Goal: Find specific fact

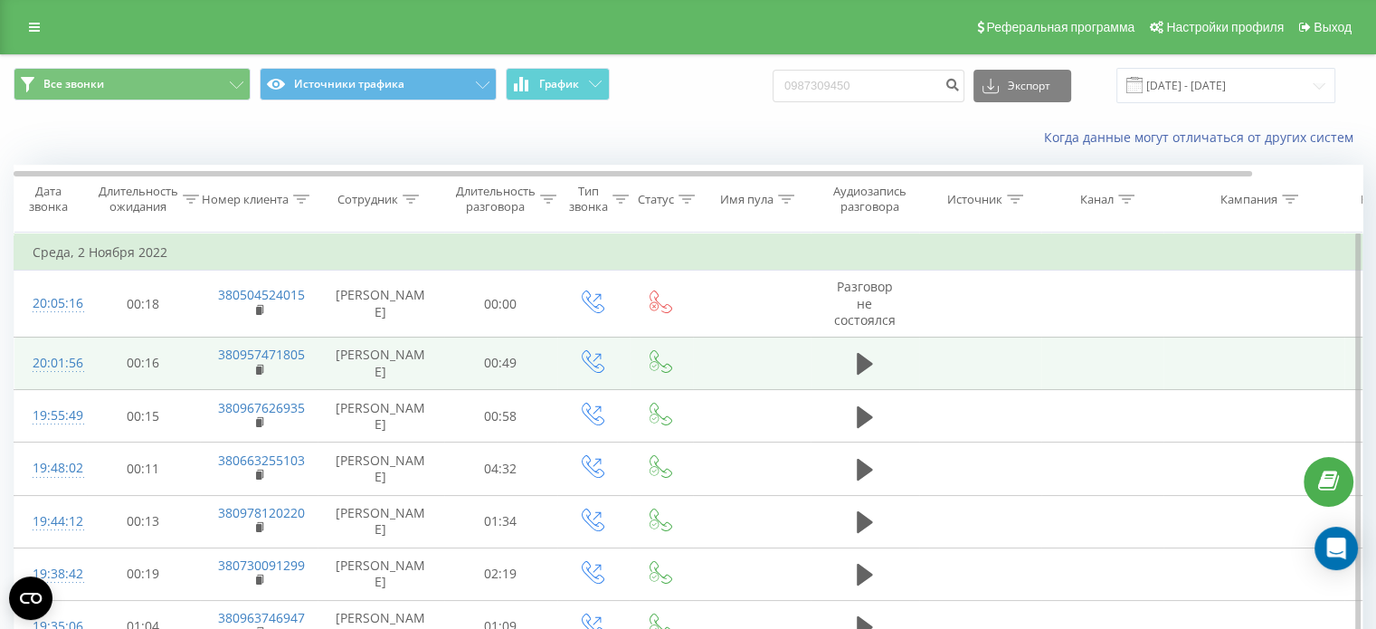
type input "0987309450"
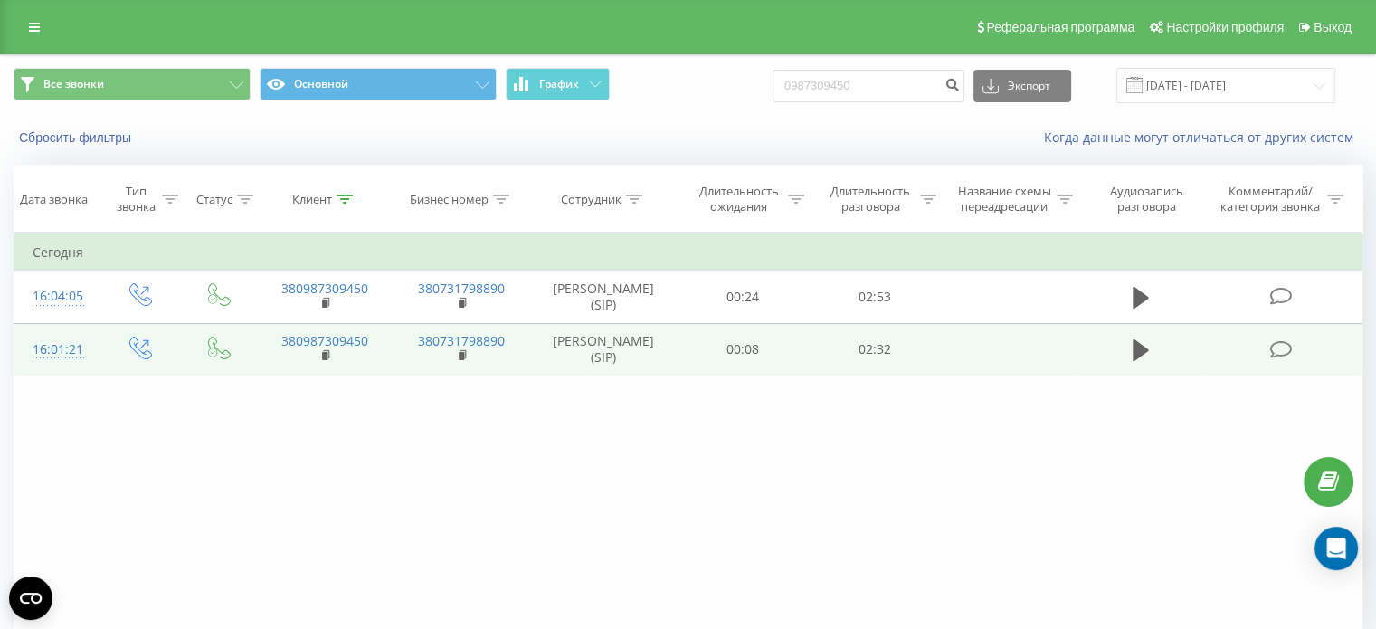
click at [1125, 338] on td at bounding box center [1140, 349] width 127 height 52
click at [1133, 346] on icon at bounding box center [1140, 350] width 16 height 22
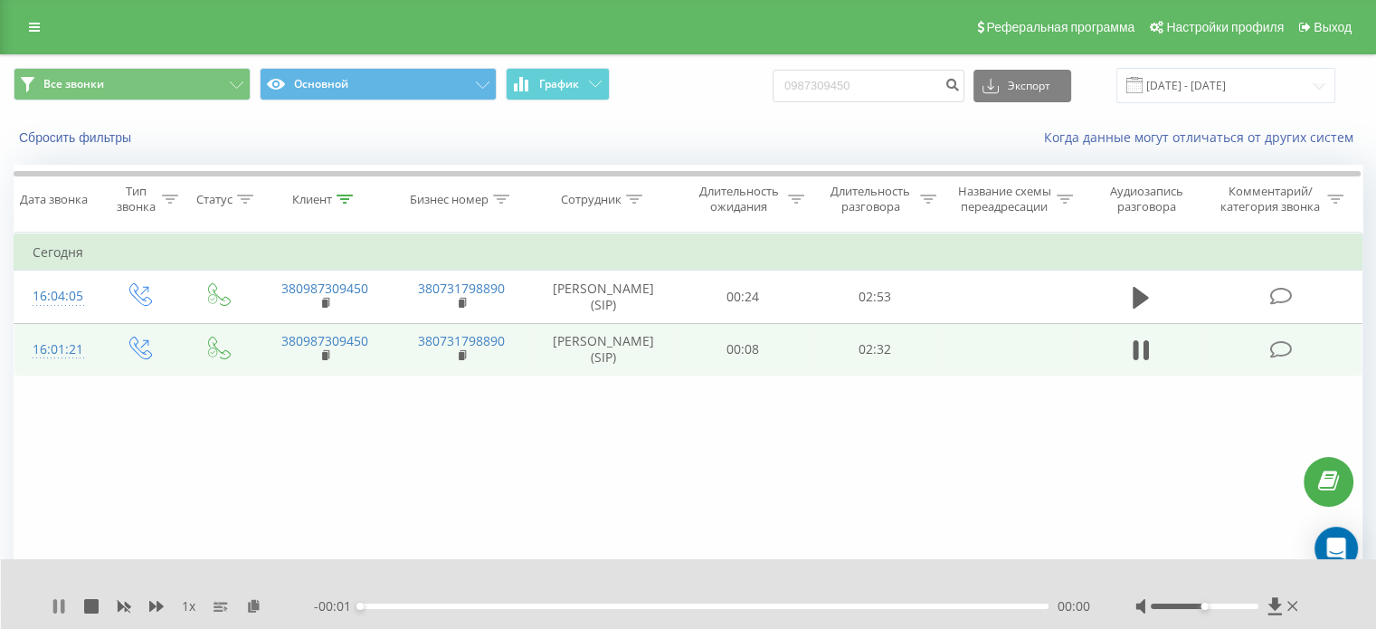
click at [54, 604] on icon at bounding box center [55, 606] width 4 height 14
click at [253, 609] on icon at bounding box center [253, 605] width 15 height 13
